Goal: Information Seeking & Learning: Learn about a topic

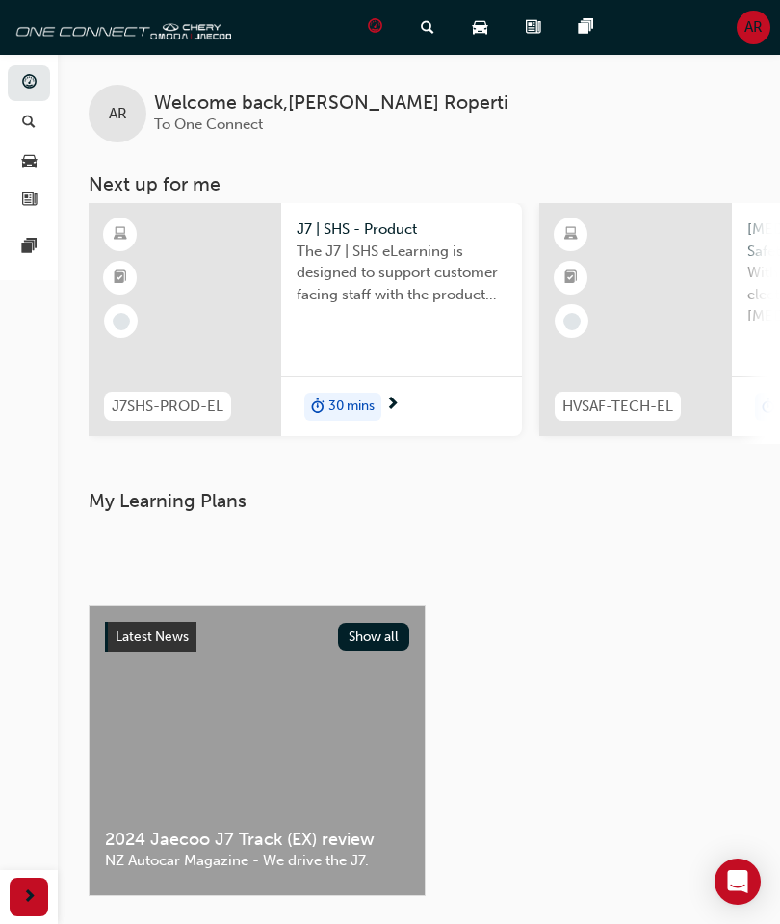
click at [366, 266] on span "The J7 | SHS eLearning is designed to support customer facing staff with the pr…" at bounding box center [401, 273] width 210 height 65
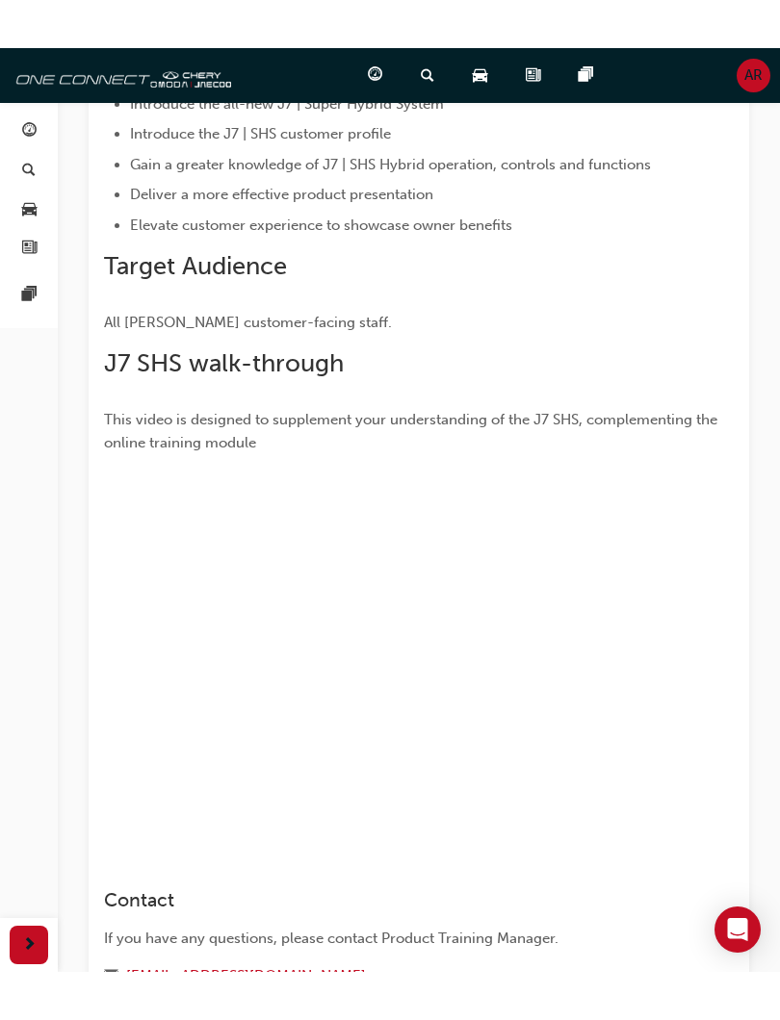
scroll to position [455, 0]
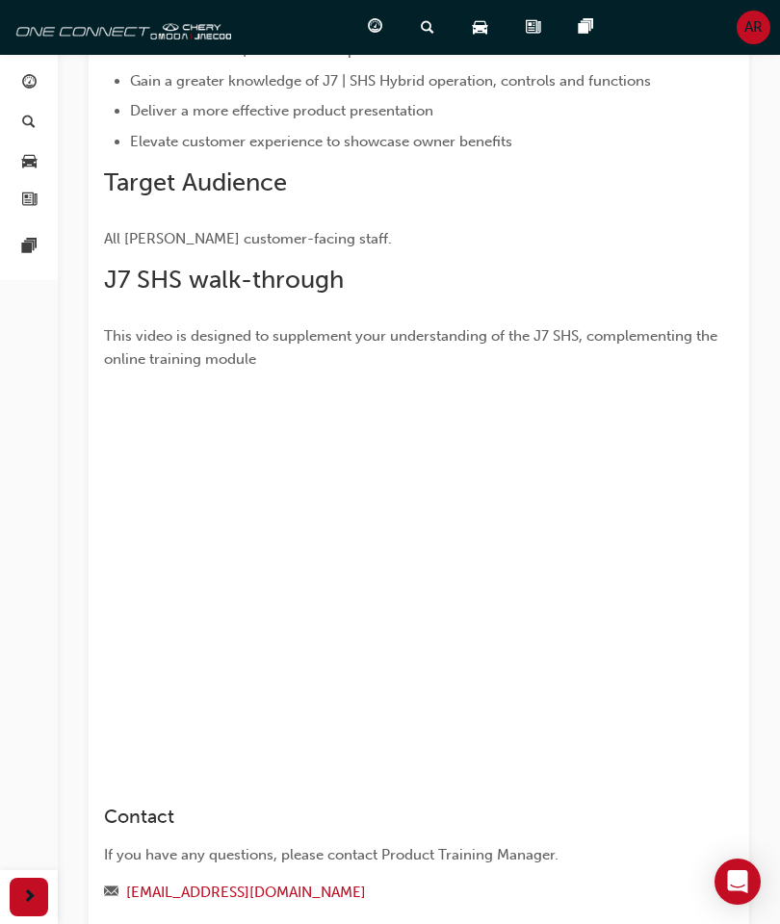
click at [727, 265] on h2 "J7 SHS walk-through" at bounding box center [417, 280] width 626 height 31
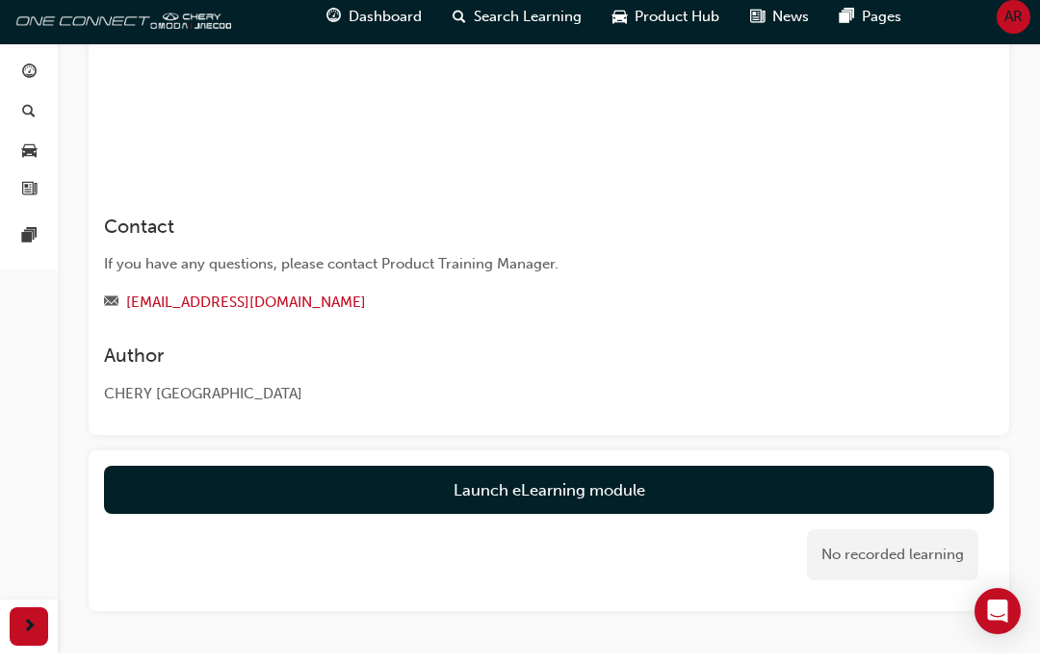
scroll to position [1072, 0]
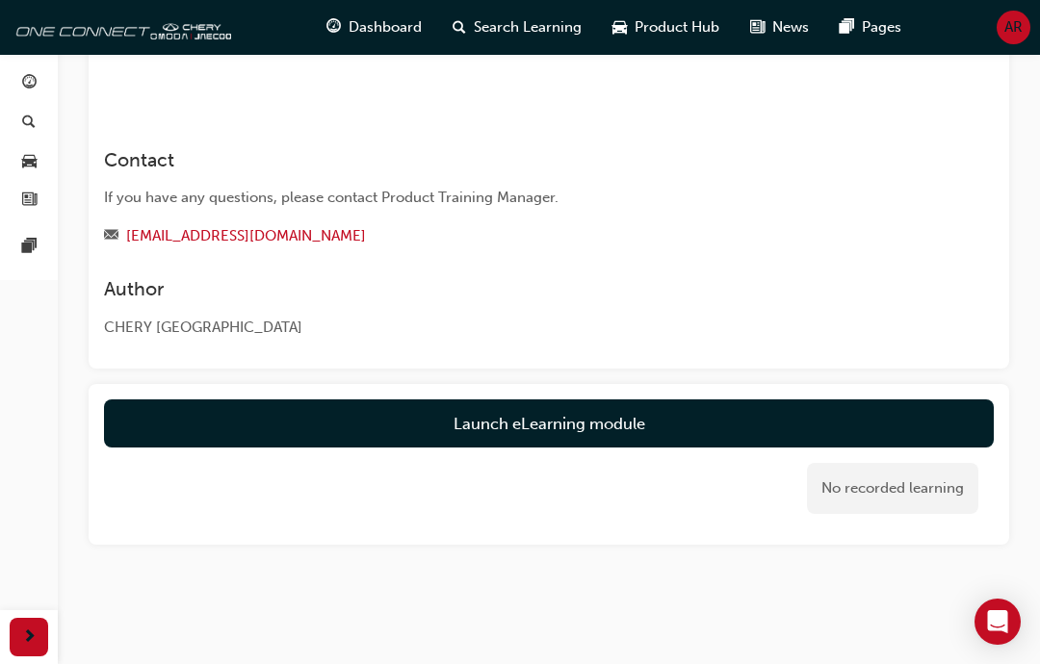
click at [686, 412] on button "Launch eLearning module" at bounding box center [548, 423] width 889 height 48
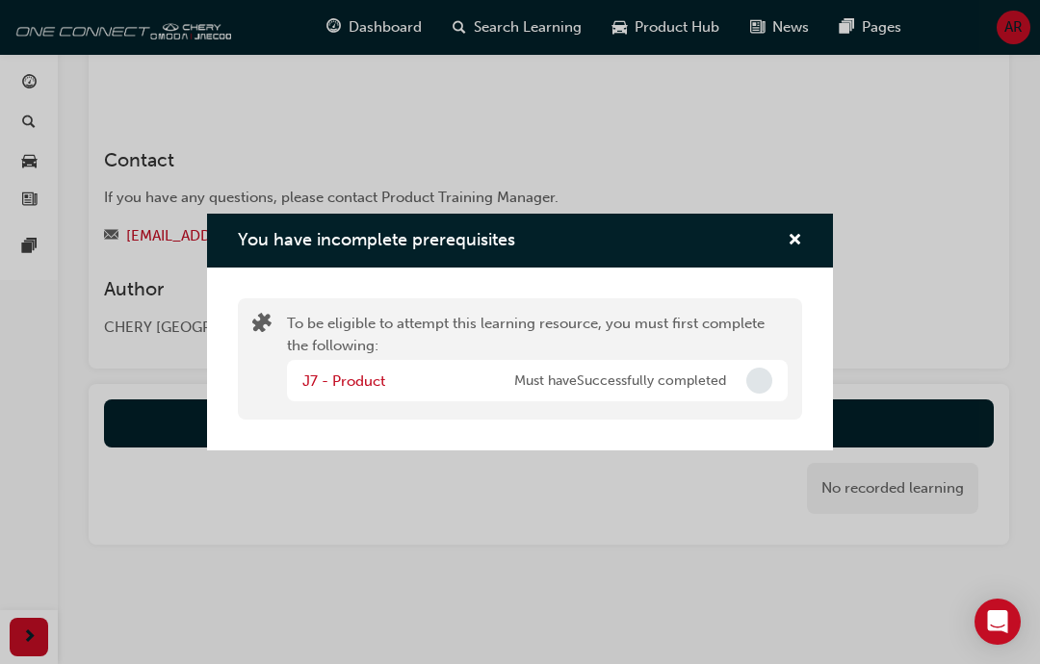
click at [779, 228] on div "You have incomplete prerequisites" at bounding box center [520, 241] width 626 height 55
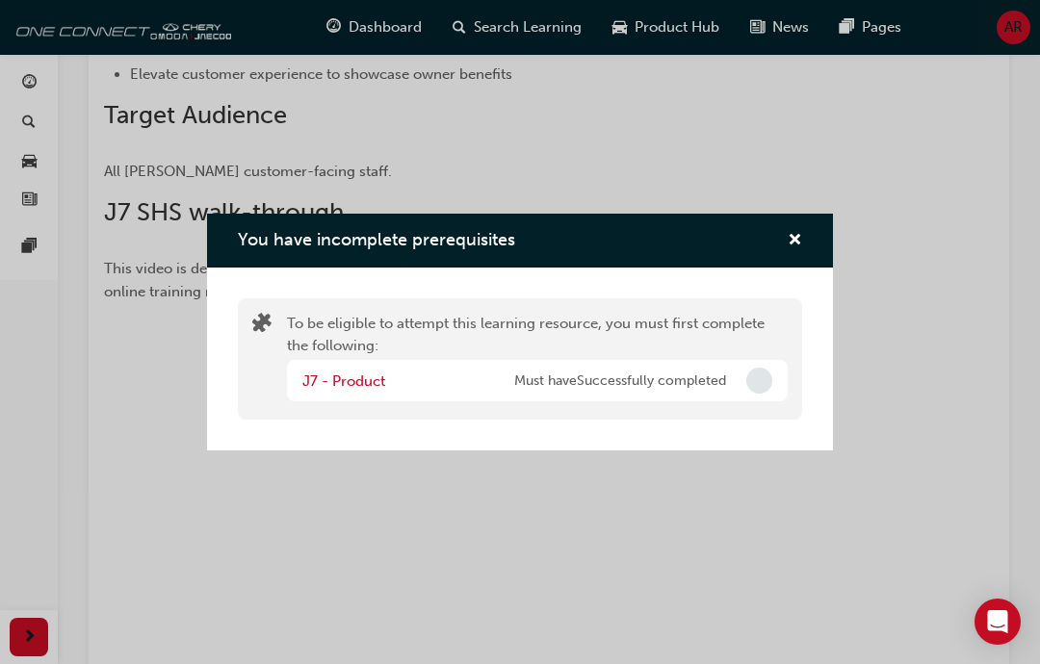
scroll to position [469, 0]
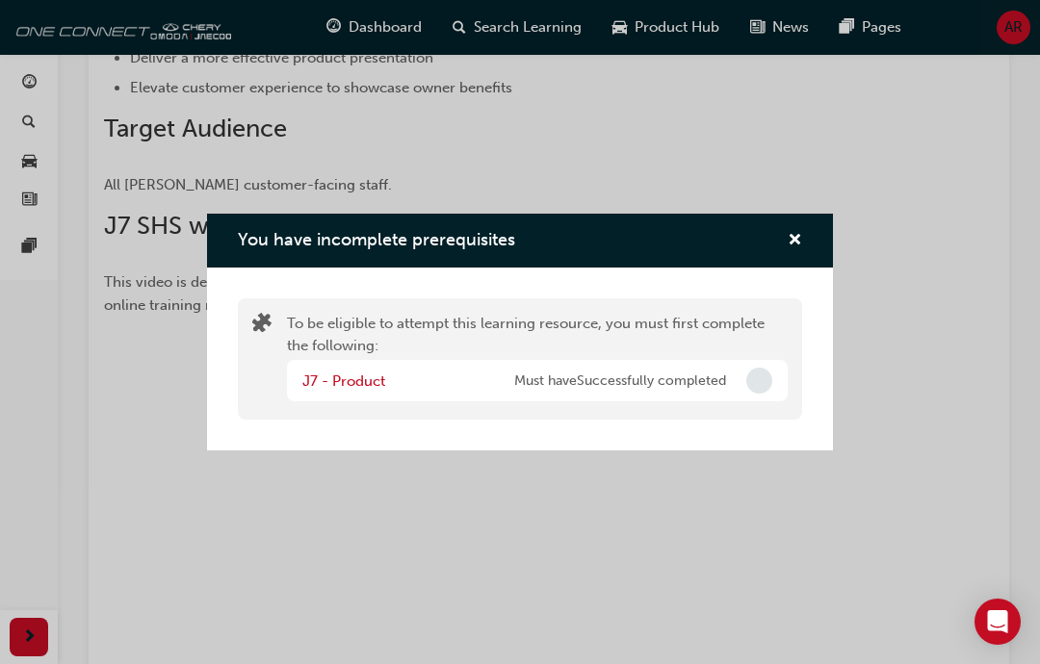
click at [779, 217] on div "You have incomplete prerequisites" at bounding box center [520, 241] width 626 height 55
click at [779, 244] on span "cross-icon" at bounding box center [794, 241] width 14 height 17
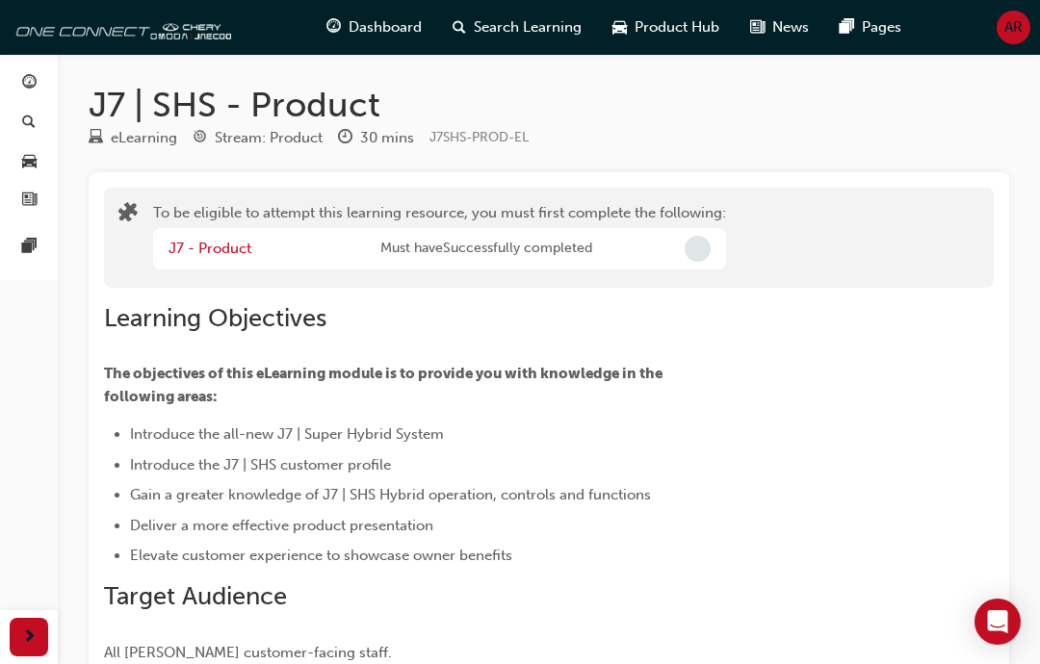
scroll to position [26, 0]
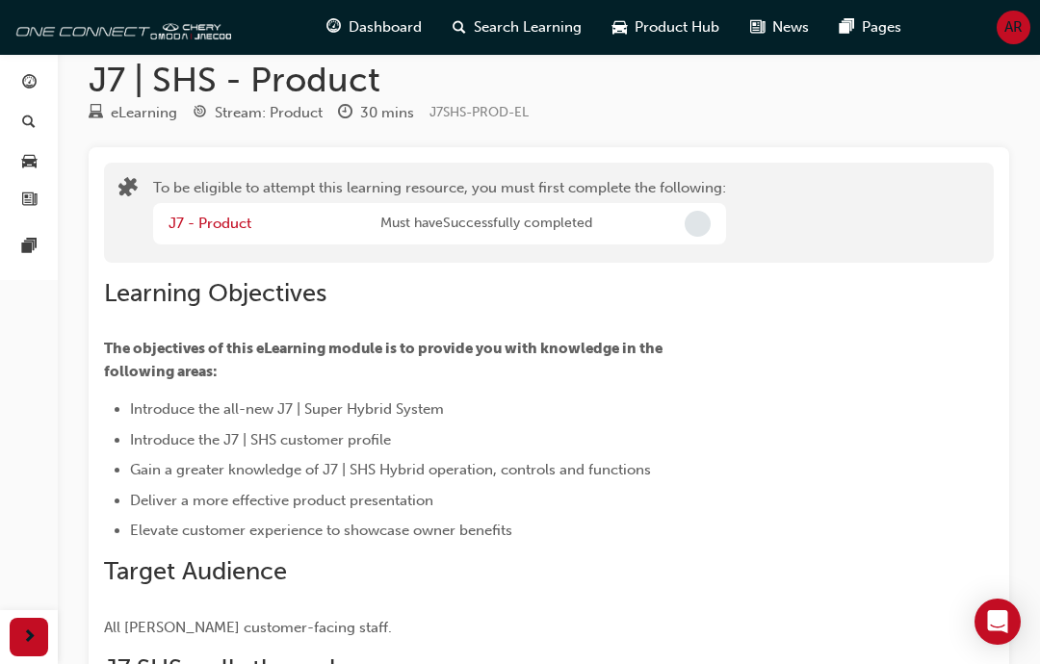
click at [220, 223] on link "J7 - Product" at bounding box center [209, 223] width 83 height 17
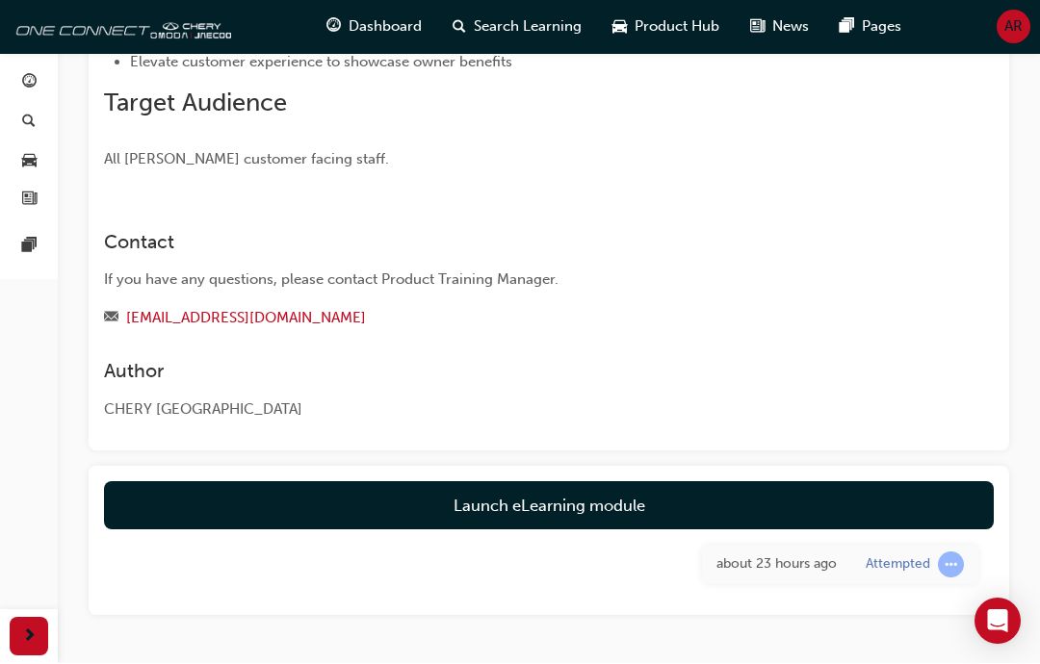
scroll to position [391, 0]
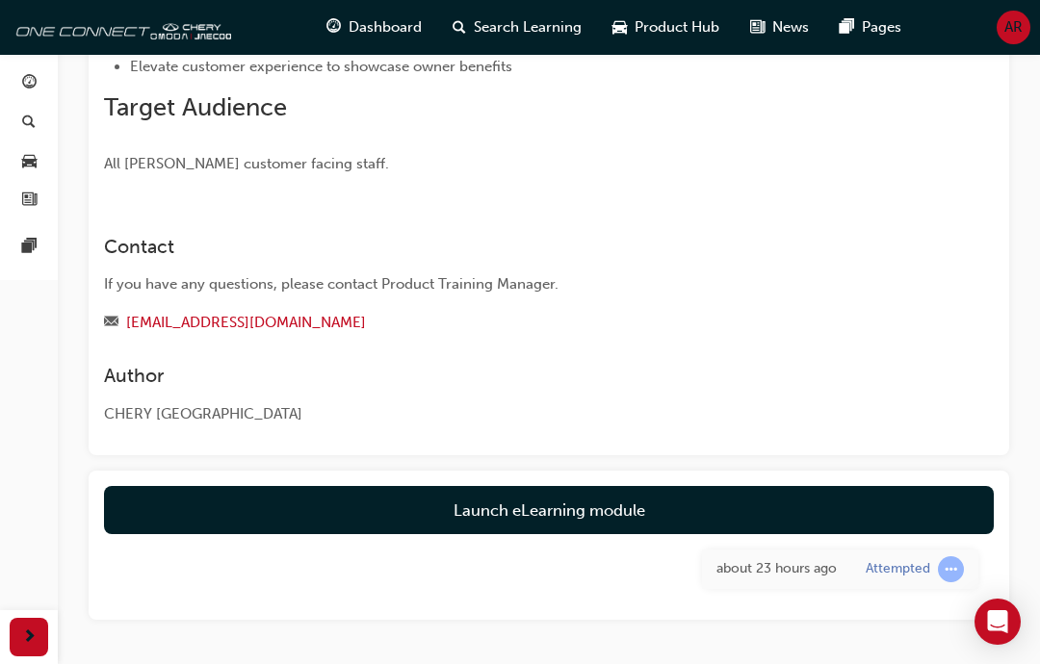
click at [688, 505] on link "Launch eLearning module" at bounding box center [548, 510] width 889 height 48
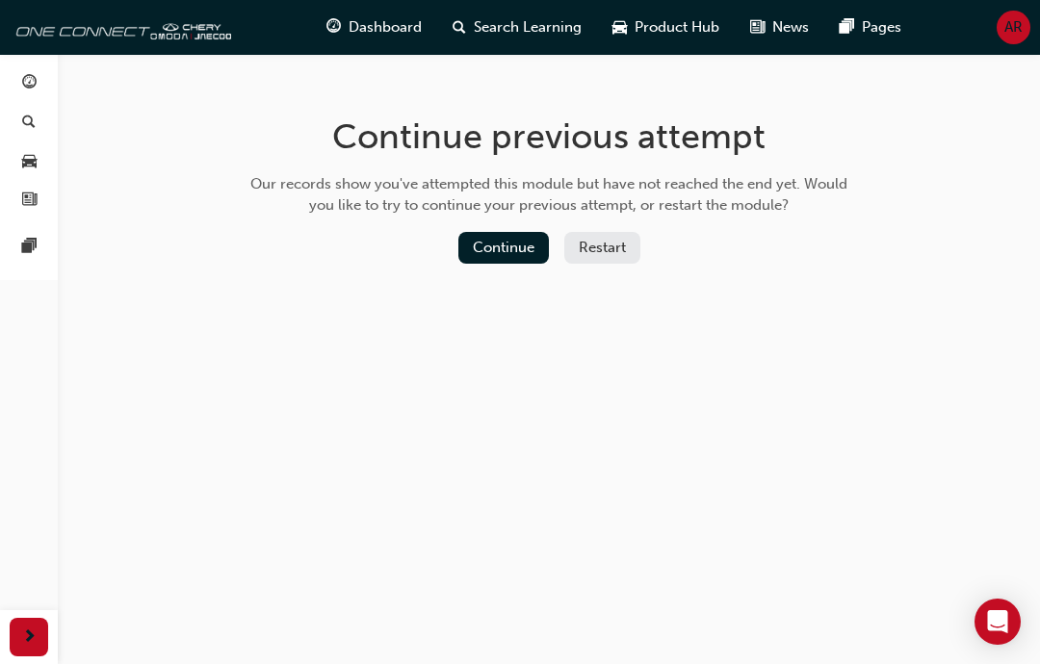
click at [528, 244] on button "Continue" at bounding box center [503, 248] width 90 height 32
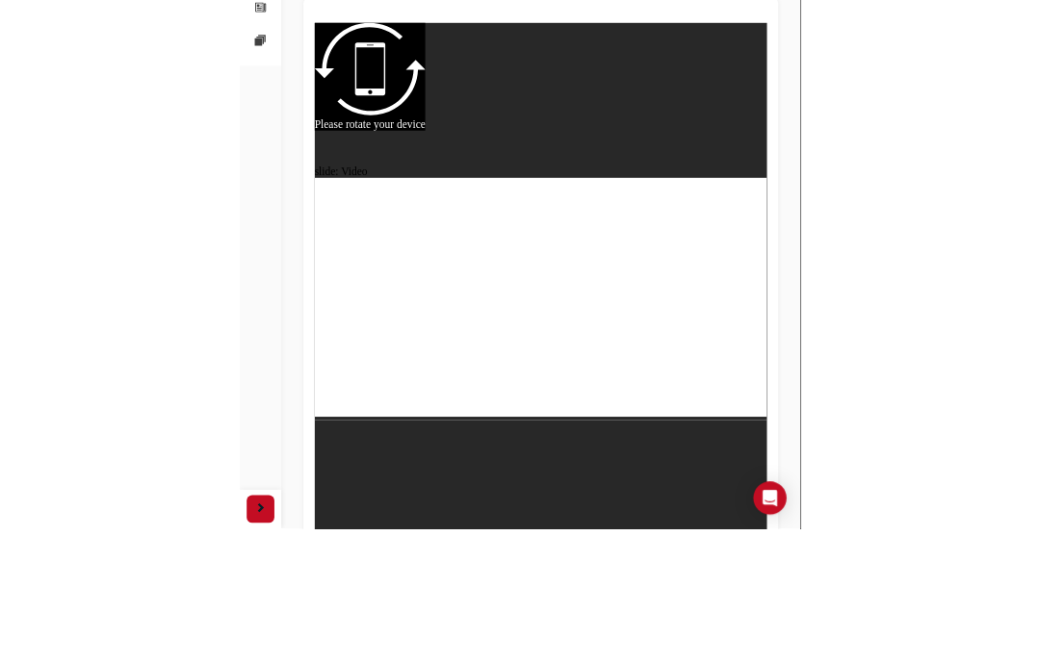
scroll to position [25, 0]
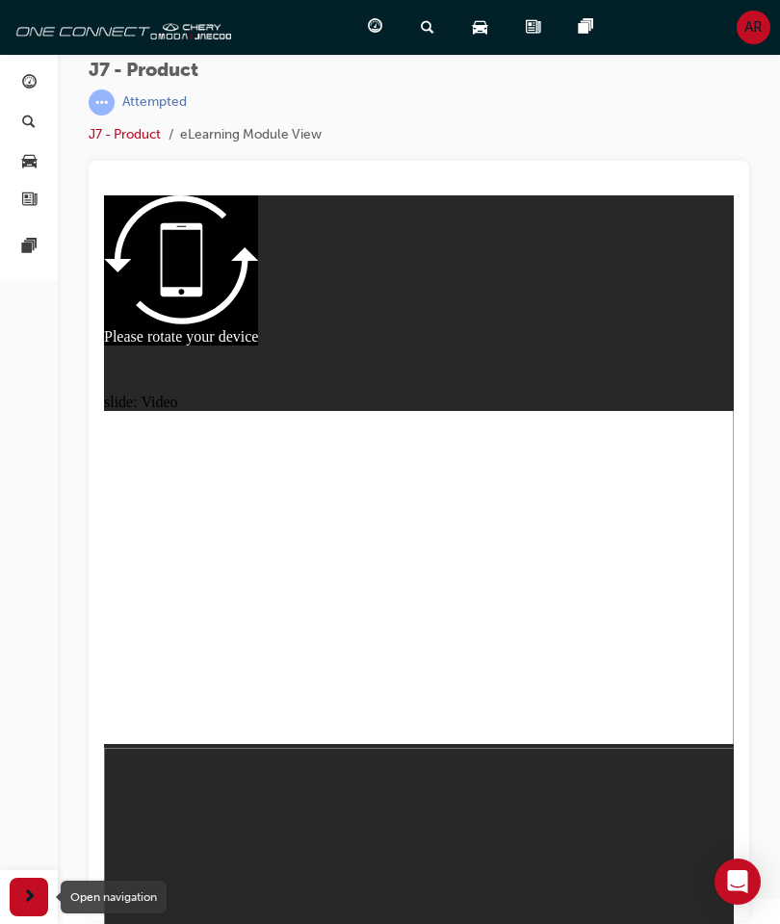
click at [227, 823] on div "slide: Video Rectangle 1 Rectangle Rectangle 1 Rectangle Rectangle 3 Rectangle …" at bounding box center [419, 560] width 630 height 730
click at [173, 87] on div "J7 - Product | Attempted" at bounding box center [205, 88] width 233 height 56
click at [172, 86] on div "J7 - Product | Attempted" at bounding box center [205, 88] width 233 height 56
click at [116, 109] on div "Attempted" at bounding box center [205, 103] width 233 height 26
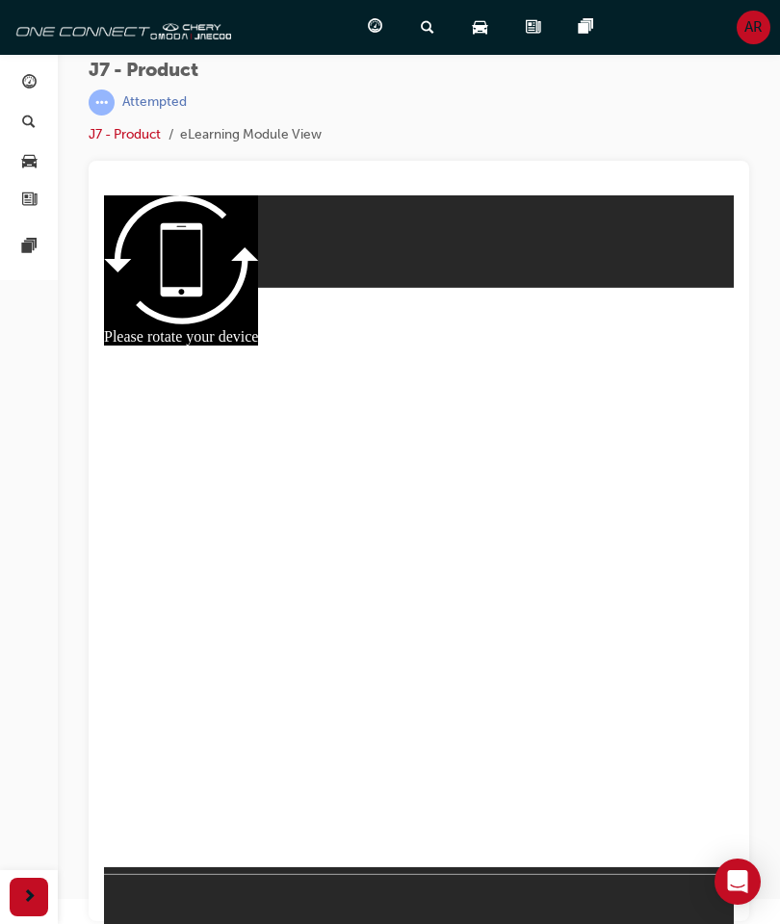
click at [129, 131] on link "J7 - Product" at bounding box center [125, 134] width 72 height 16
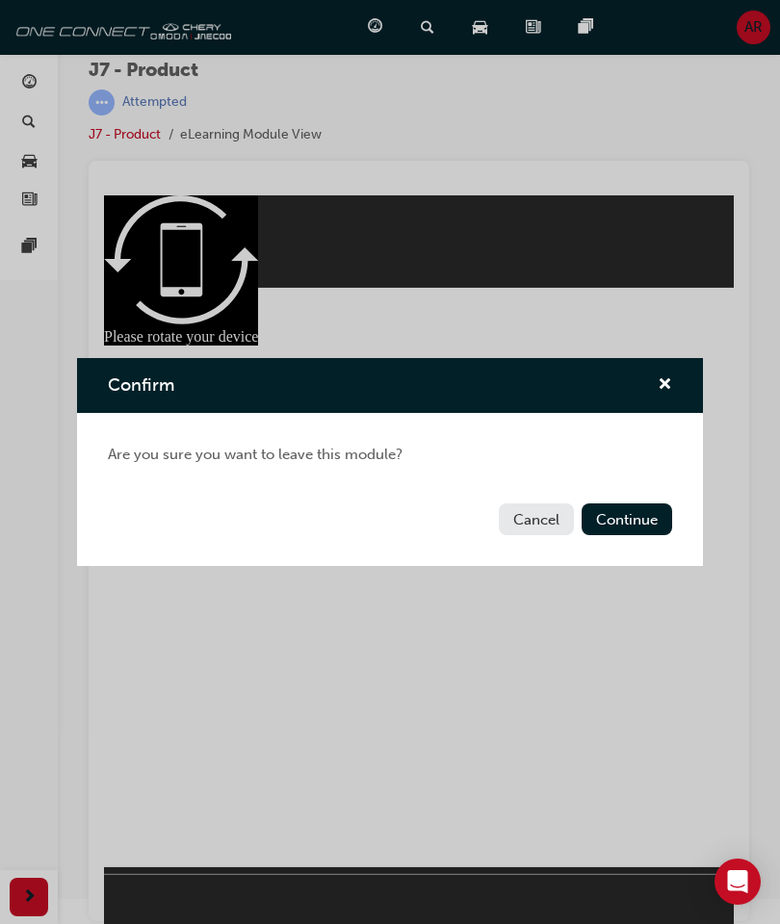
click at [656, 518] on button "Continue" at bounding box center [626, 519] width 90 height 32
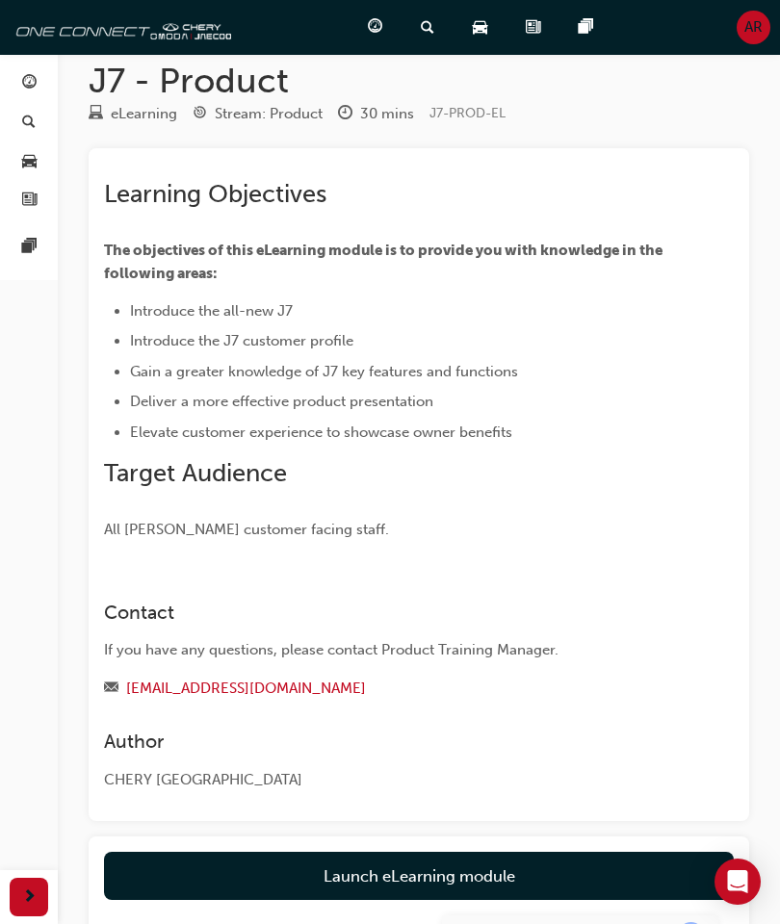
click at [639, 520] on p "All [PERSON_NAME] customer facing staff." at bounding box center [417, 529] width 626 height 23
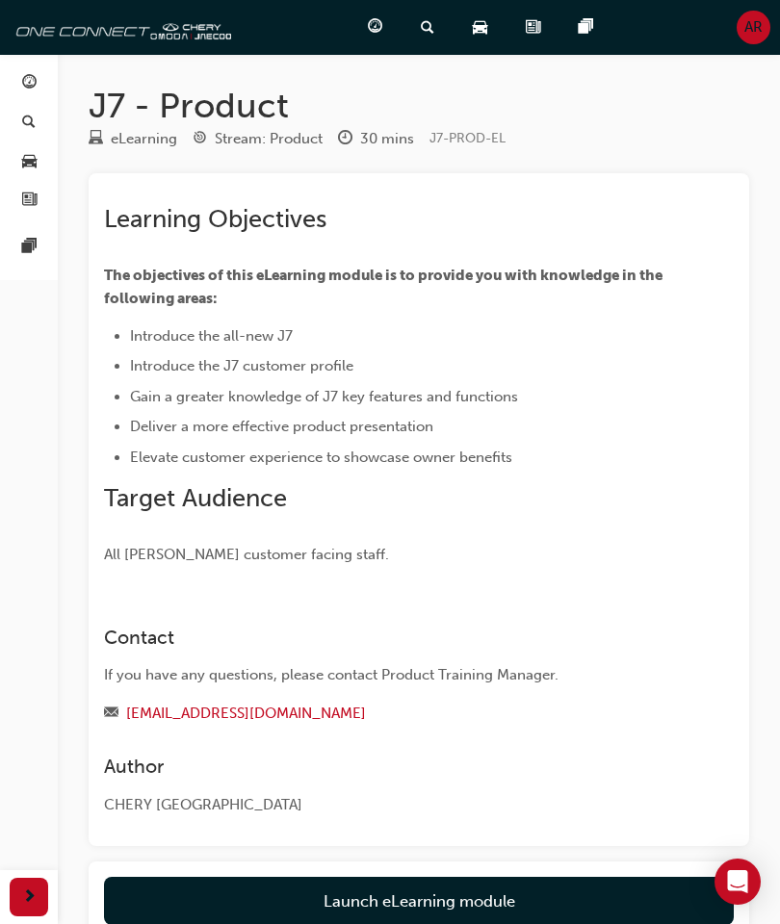
click at [494, 883] on link "Launch eLearning module" at bounding box center [419, 901] width 630 height 48
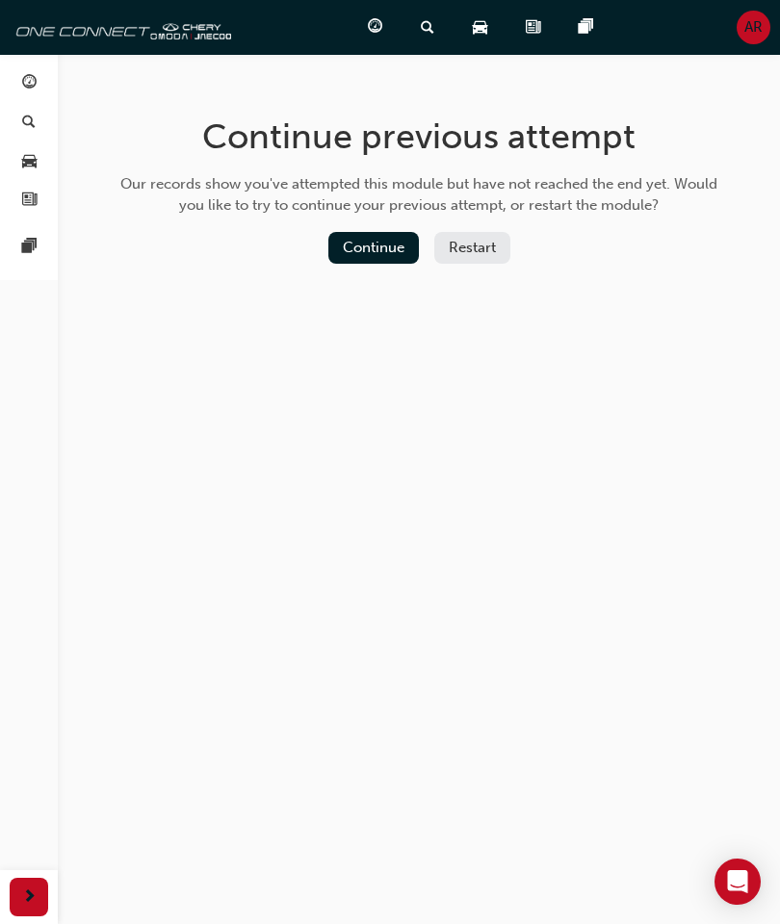
click at [388, 246] on button "Continue" at bounding box center [373, 248] width 90 height 32
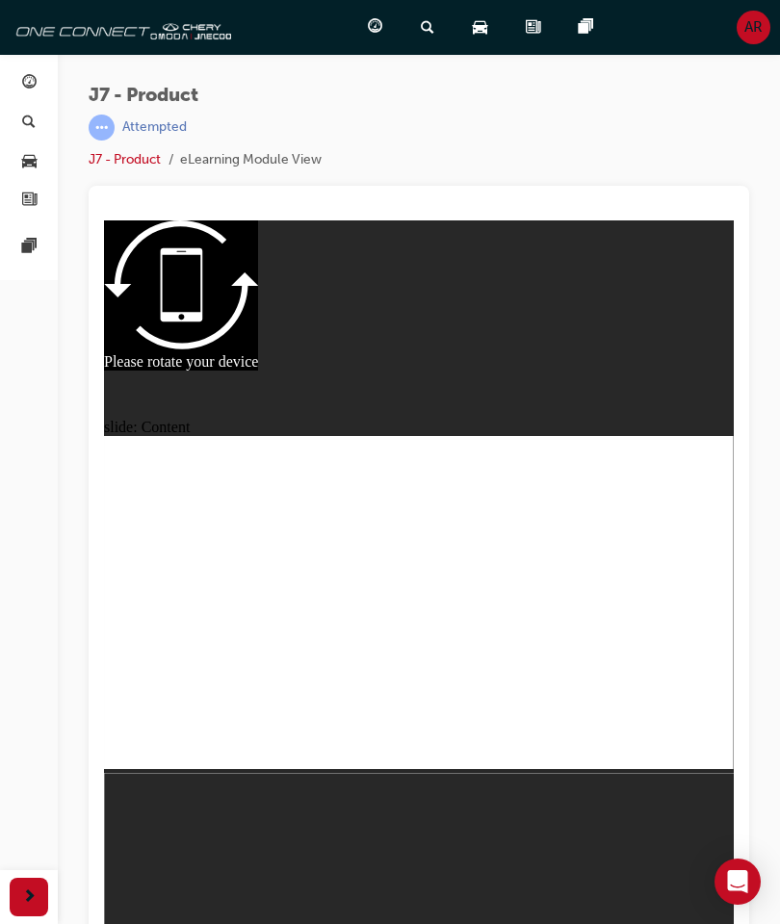
click at [738, 758] on div at bounding box center [419, 566] width 660 height 760
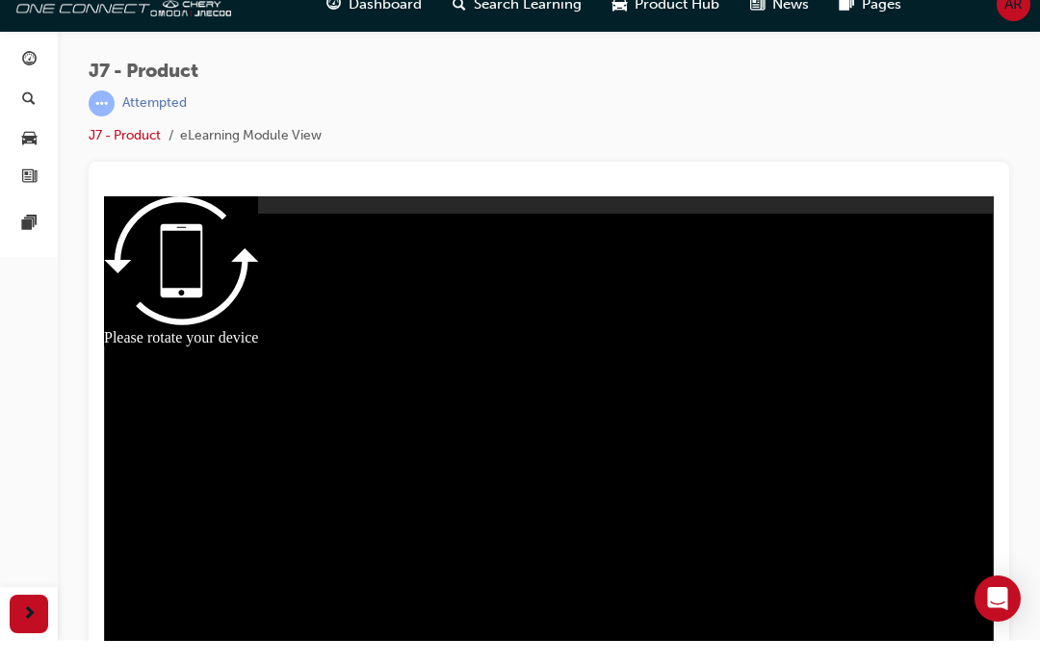
scroll to position [25, 0]
